Goal: Information Seeking & Learning: Learn about a topic

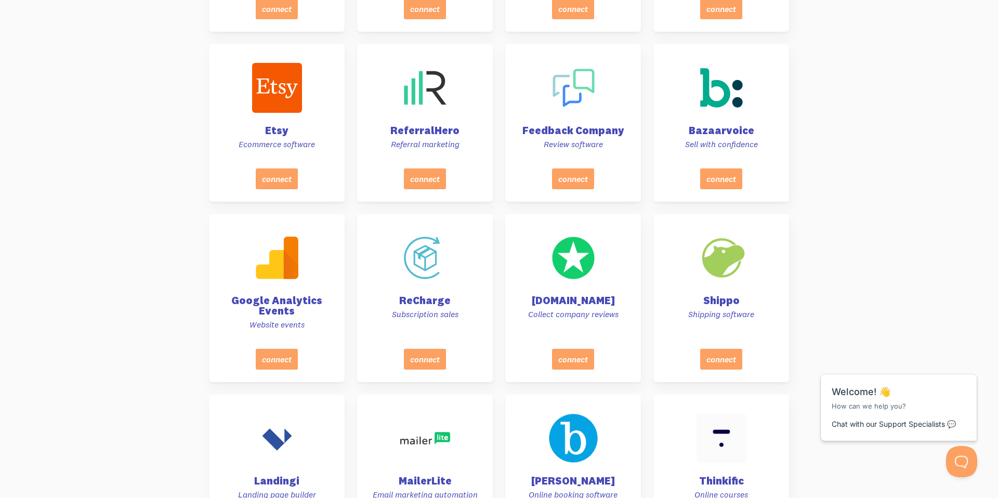
scroll to position [3256, 0]
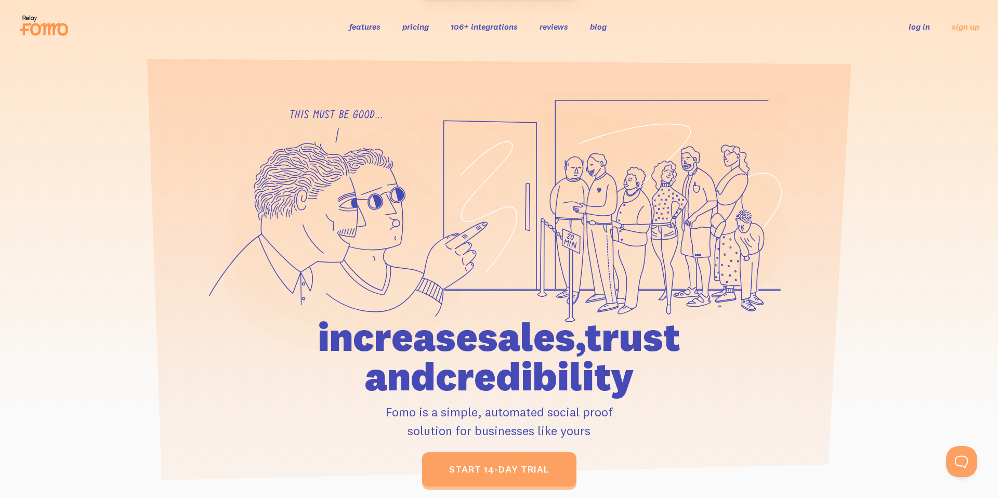
click at [420, 27] on link "pricing" at bounding box center [415, 26] width 27 height 10
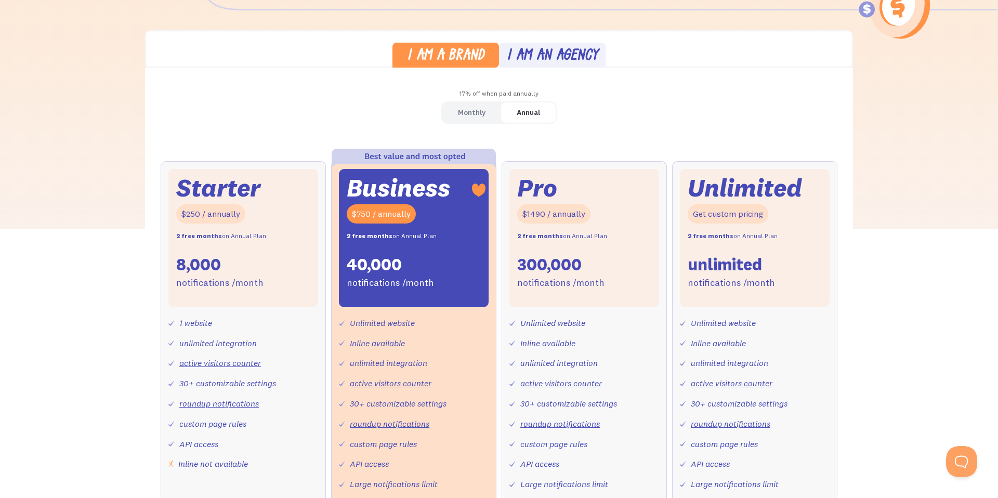
scroll to position [272, 0]
